Goal: Task Accomplishment & Management: Use online tool/utility

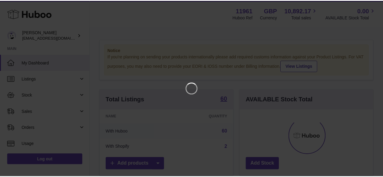
scroll to position [95, 135]
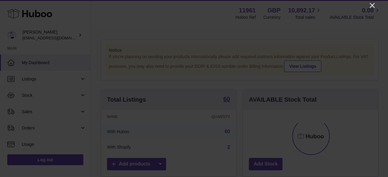
click at [373, 6] on icon "Close" at bounding box center [372, 5] width 5 height 5
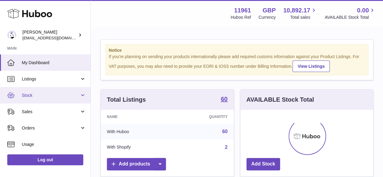
click at [75, 93] on span "Stock" at bounding box center [51, 96] width 58 height 6
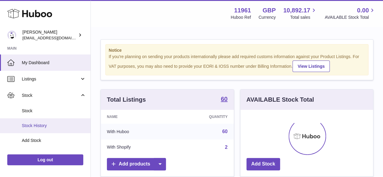
click at [53, 123] on span "Stock History" at bounding box center [54, 126] width 64 height 6
